Goal: Find specific page/section: Find specific page/section

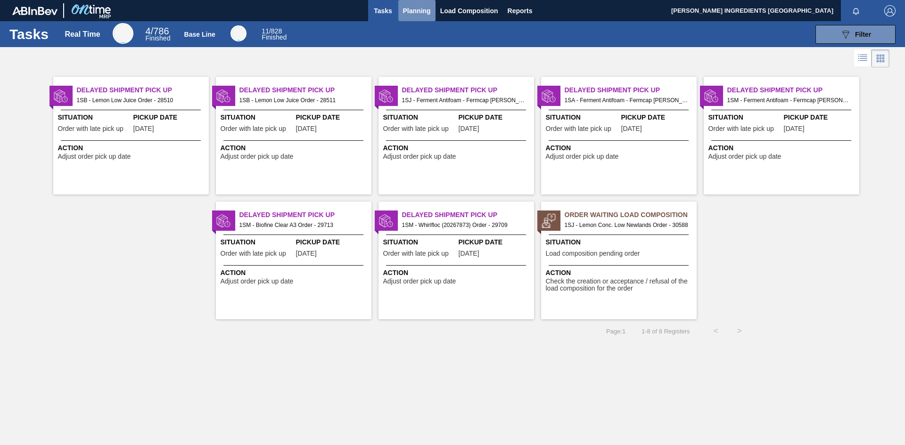
click at [416, 11] on span "Planning" at bounding box center [417, 10] width 28 height 11
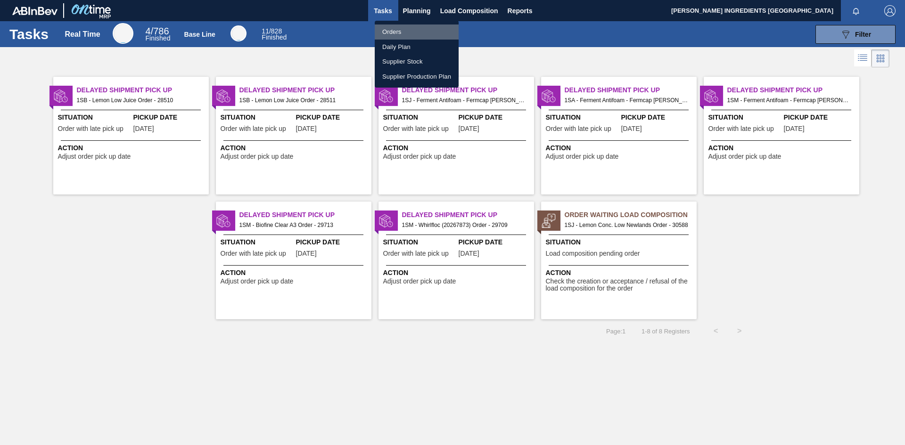
click at [399, 33] on li "Orders" at bounding box center [417, 32] width 84 height 15
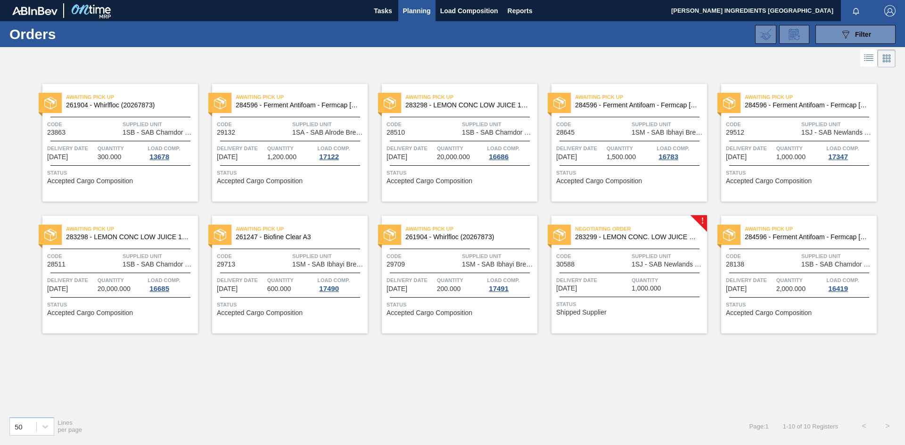
click at [644, 260] on span "Supplied Unit" at bounding box center [668, 256] width 73 height 9
